Goal: Find specific page/section: Find specific page/section

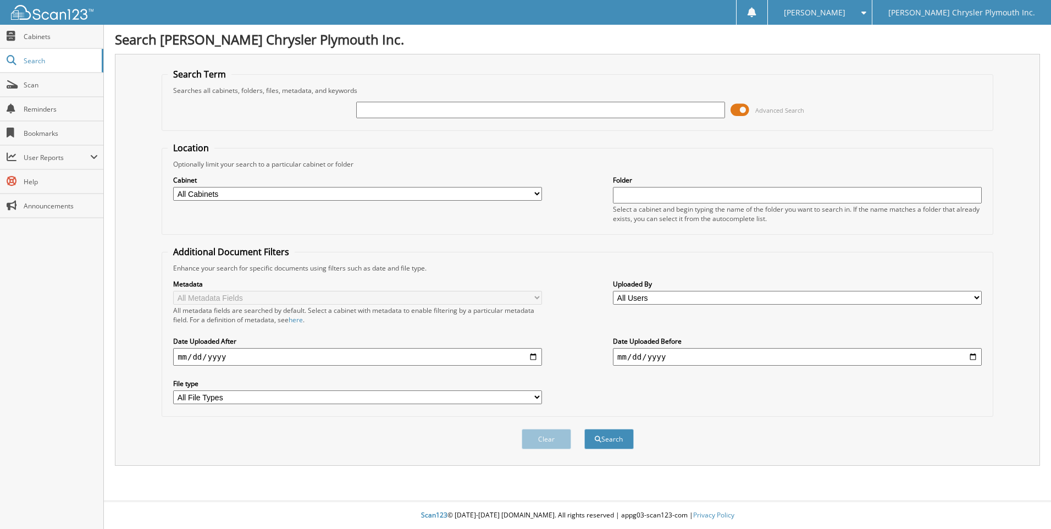
click at [504, 111] on input "text" at bounding box center [540, 110] width 369 height 16
click at [416, 112] on input "text" at bounding box center [540, 110] width 369 height 16
type input "361688"
click at [585, 429] on button "Search" at bounding box center [609, 439] width 49 height 20
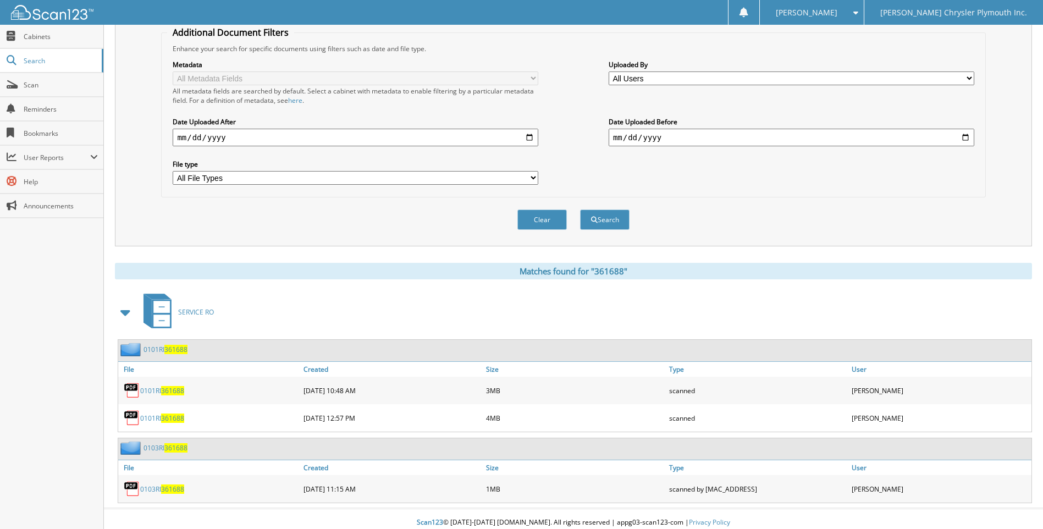
scroll to position [220, 0]
click at [166, 388] on span "361688" at bounding box center [172, 389] width 23 height 9
